Goal: Communication & Community: Answer question/provide support

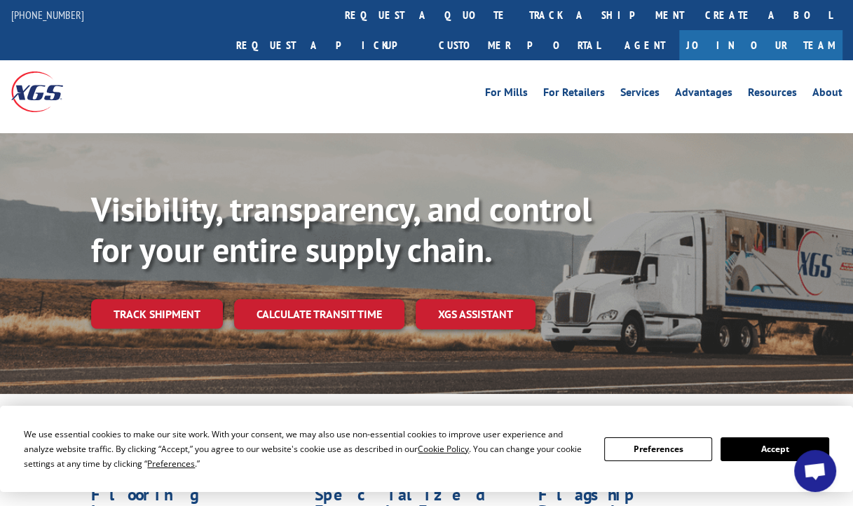
click at [778, 454] on button "Accept" at bounding box center [775, 450] width 108 height 24
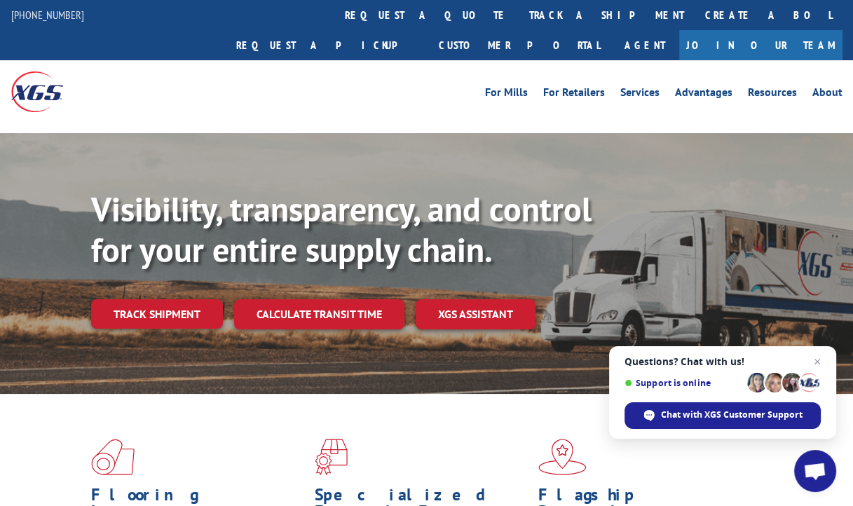
click at [815, 471] on span "Open chat" at bounding box center [815, 473] width 23 height 20
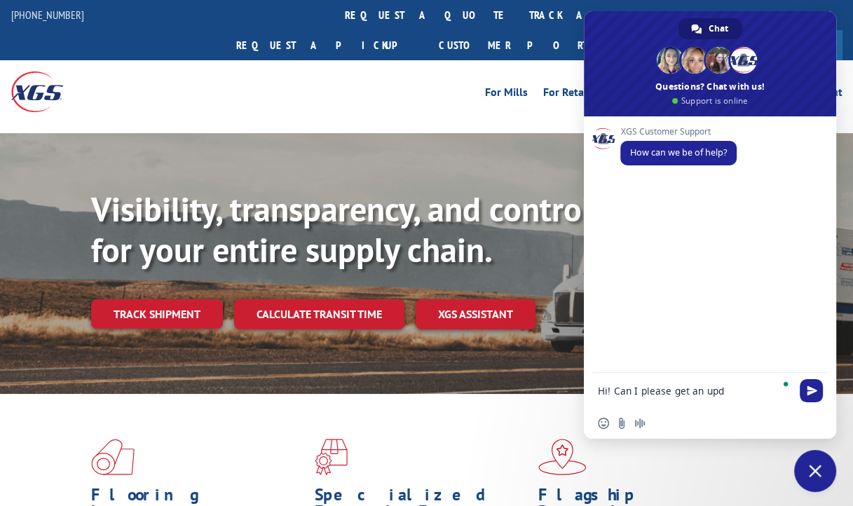
type textarea "Hi! Can I please get an upda"
click at [752, 390] on textarea "Hi! Can I please get an upda" at bounding box center [696, 390] width 196 height 35
type textarea "Hi! Can I please get an update on this delivery"
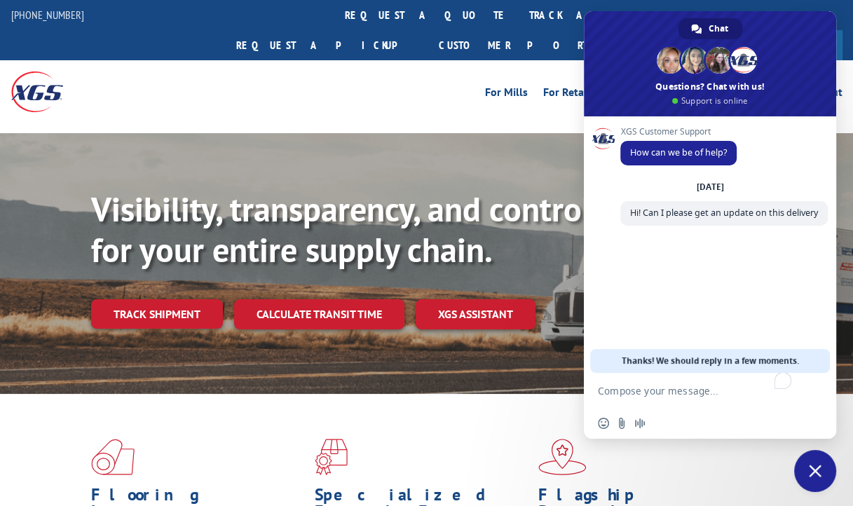
click at [661, 400] on textarea "To enrich screen reader interactions, please activate Accessibility in Grammarl…" at bounding box center [696, 390] width 196 height 35
paste textarea "17395347"
type textarea "PRO 17395347"
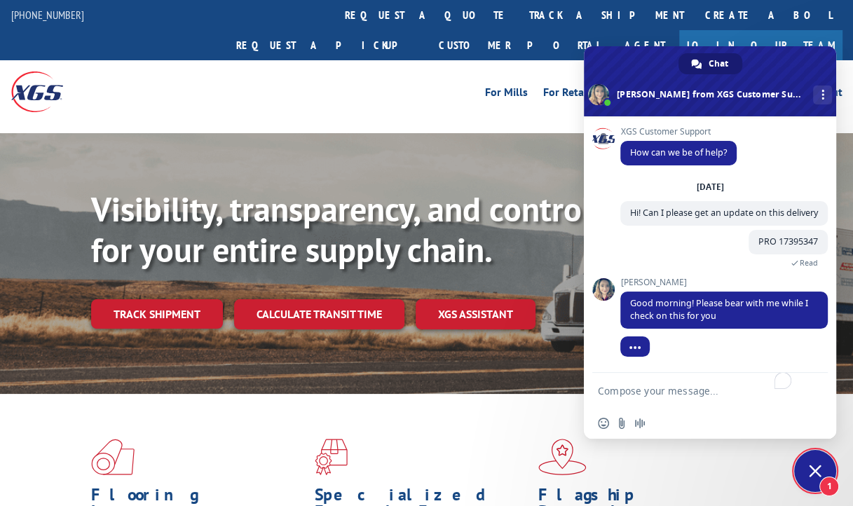
scroll to position [69, 0]
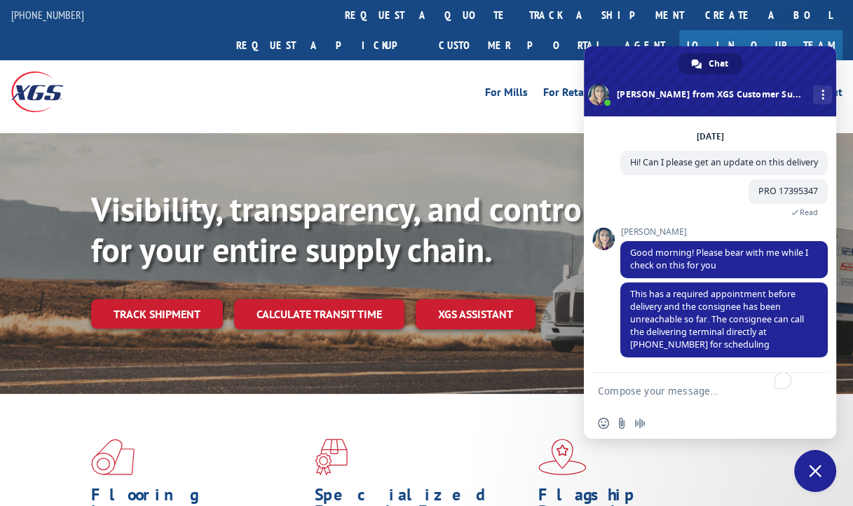
click at [691, 393] on textarea "To enrich screen reader interactions, please activate Accessibility in Grammarl…" at bounding box center [696, 390] width 196 height 35
type textarea "Thank you!"
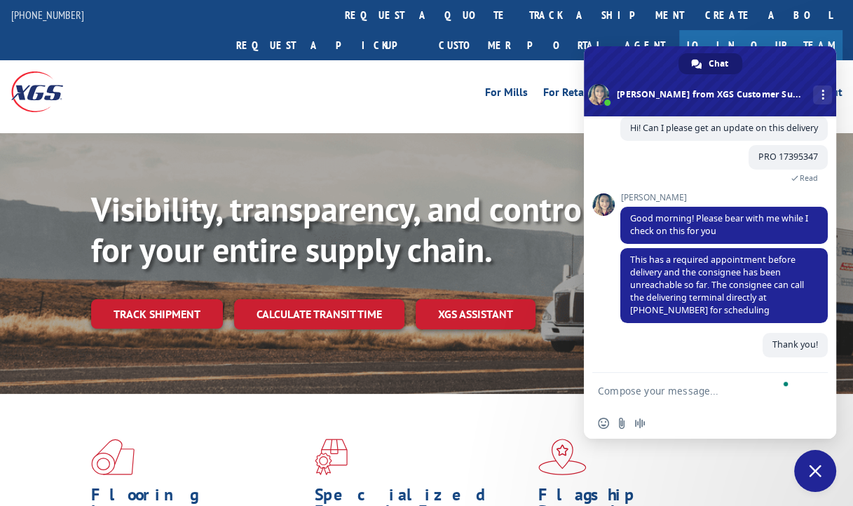
scroll to position [104, 0]
type textarea "t"
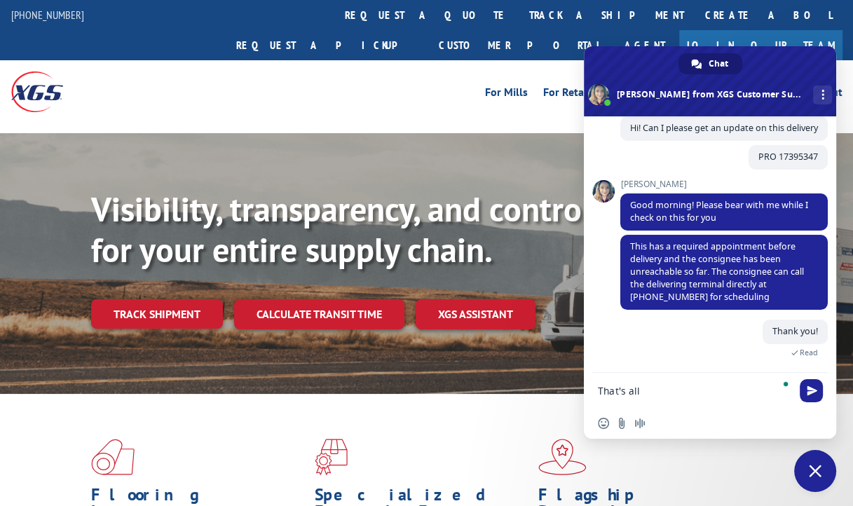
type textarea "That's all!"
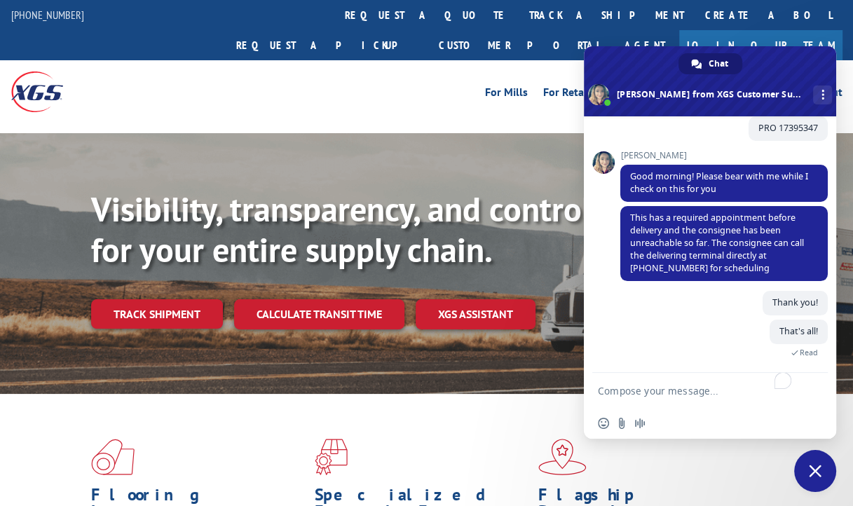
scroll to position [248, 0]
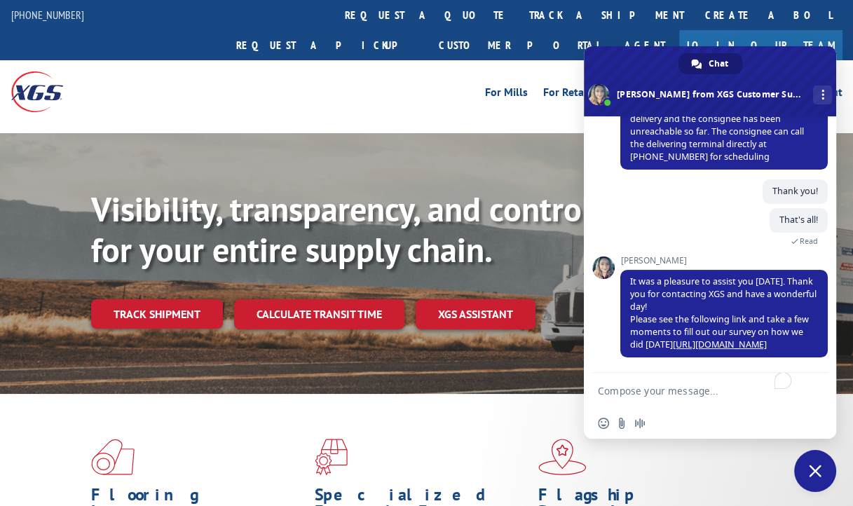
click at [815, 481] on span "Close chat" at bounding box center [815, 471] width 42 height 42
